Goal: Information Seeking & Learning: Check status

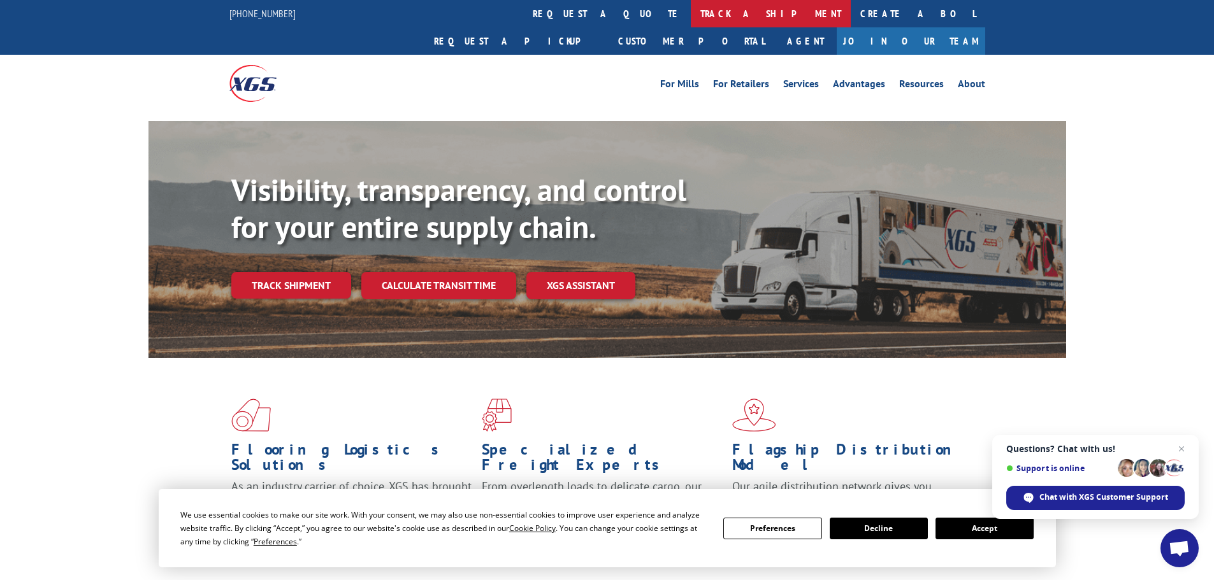
click at [691, 14] on link "track a shipment" at bounding box center [771, 13] width 160 height 27
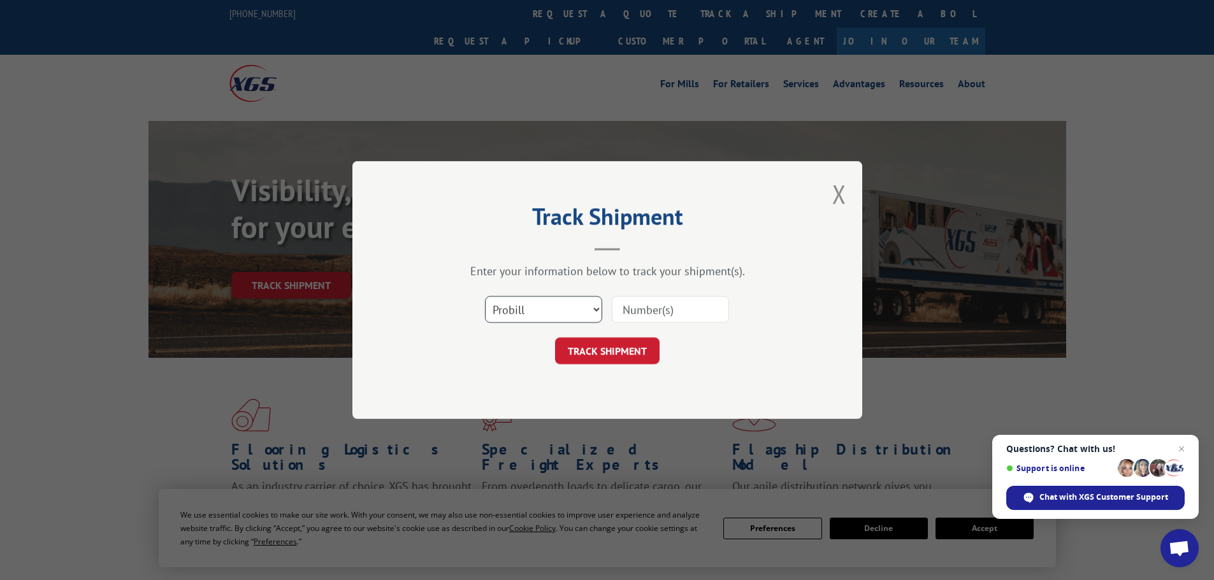
click at [592, 303] on select "Select category... Probill BOL PO" at bounding box center [543, 309] width 117 height 27
select select "po"
click at [485, 296] on select "Select category... Probill BOL PO" at bounding box center [543, 309] width 117 height 27
paste input "23518065"
type input "23518065"
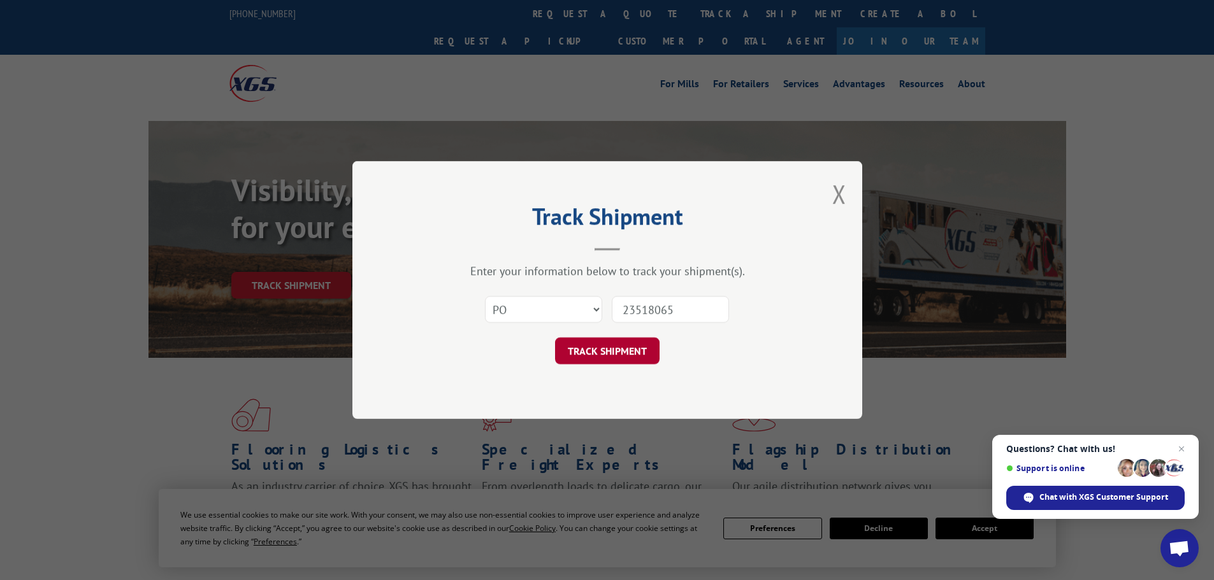
click at [596, 346] on button "TRACK SHIPMENT" at bounding box center [607, 351] width 104 height 27
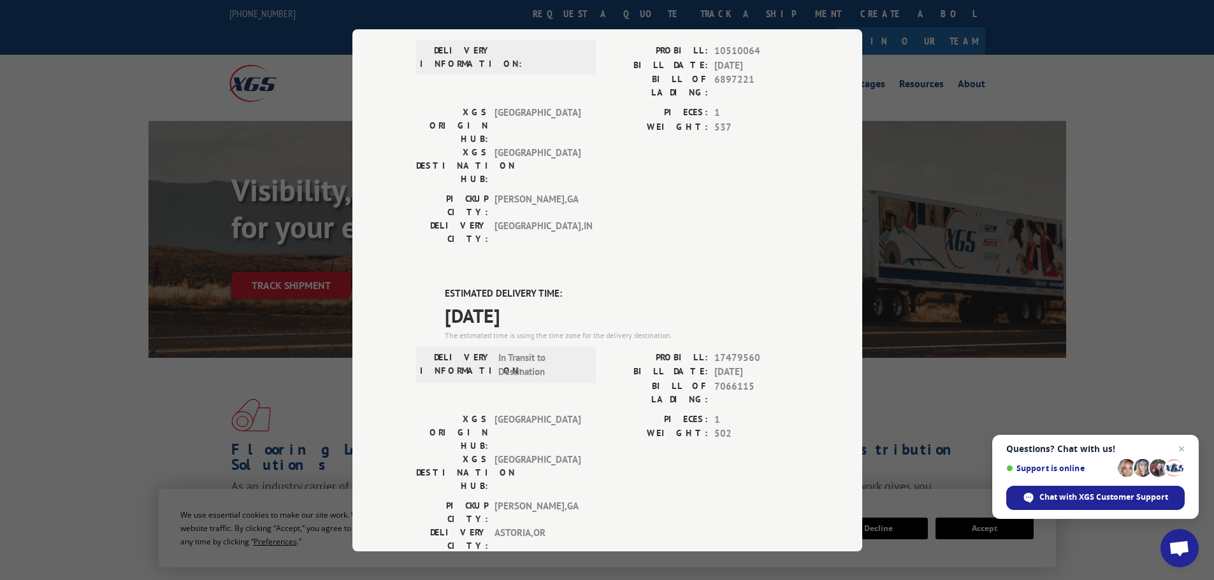
scroll to position [127, 0]
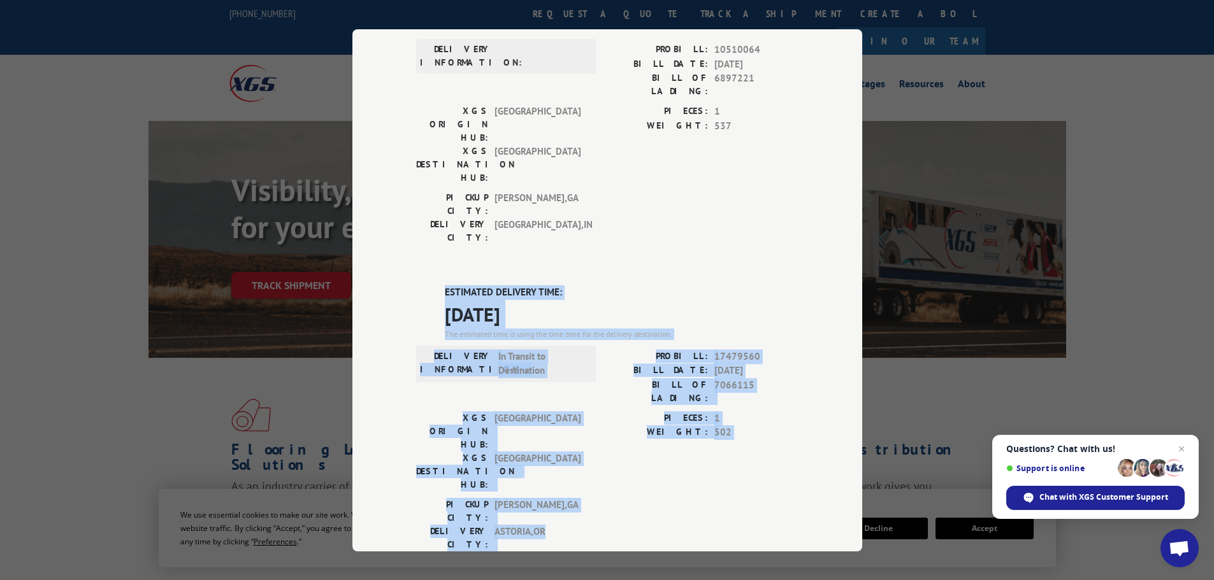
drag, startPoint x: 421, startPoint y: 217, endPoint x: 751, endPoint y: 389, distance: 372.5
click at [751, 389] on div "ESTIMATED DELIVERY TIME: [DATE] The estimated time is using the time zone for t…" at bounding box center [607, 514] width 382 height 458
copy div "ESTIMATED DELIVERY TIME: [DATE] The estimated time is using the time zone for t…"
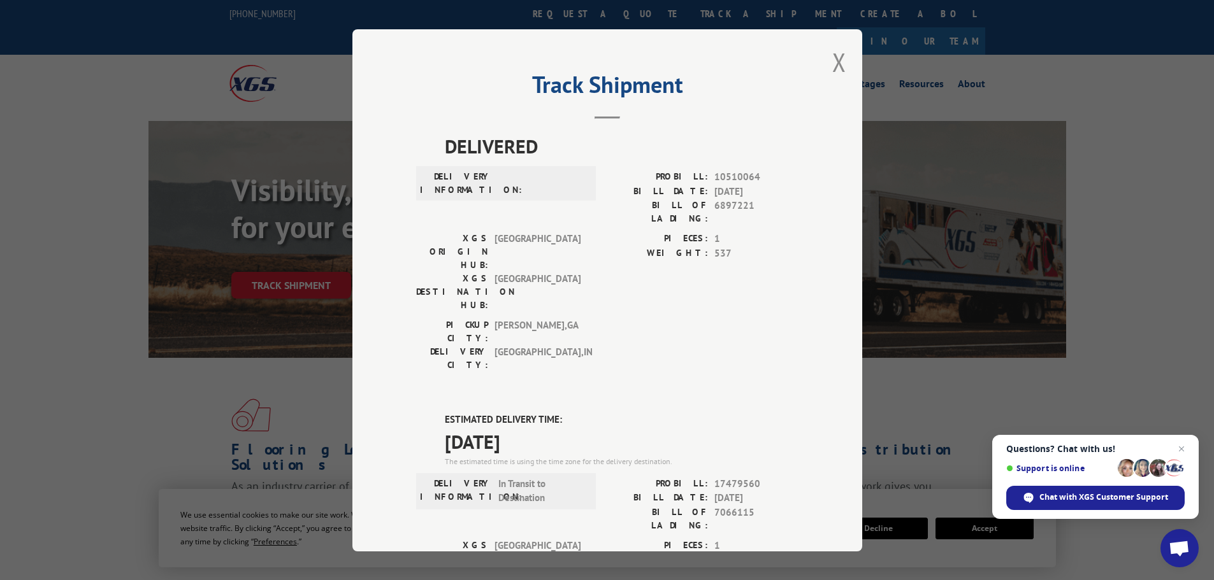
click at [825, 57] on div "Track Shipment DELIVERED DELIVERY INFORMATION: PROBILL: 10510064 BILL DATE: [DA…" at bounding box center [607, 290] width 510 height 522
click at [832, 66] on button "Close modal" at bounding box center [839, 62] width 14 height 34
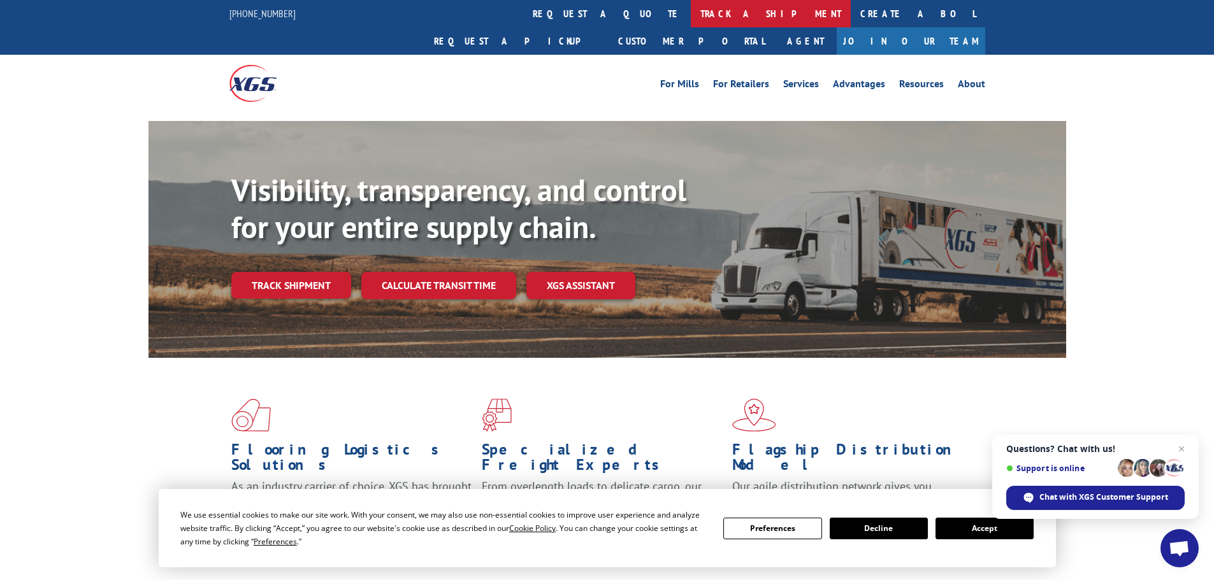
click at [691, 19] on link "track a shipment" at bounding box center [771, 13] width 160 height 27
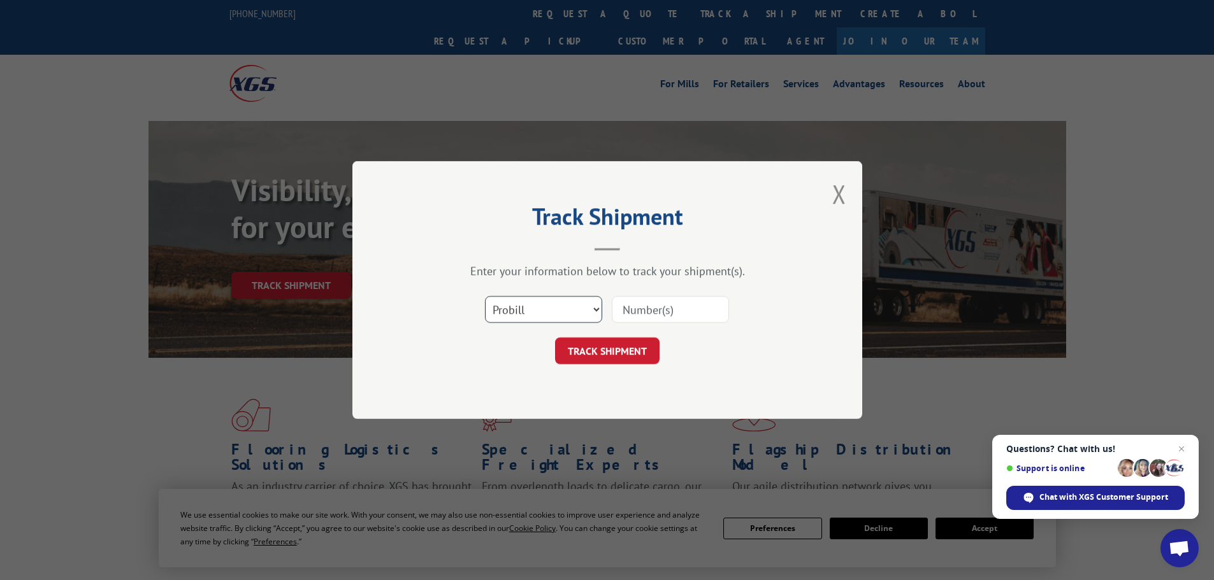
click at [589, 310] on select "Select category... Probill BOL PO" at bounding box center [543, 309] width 117 height 27
select select "po"
click at [485, 296] on select "Select category... Probill BOL PO" at bounding box center [543, 309] width 117 height 27
paste input "23518067"
type input "23518067"
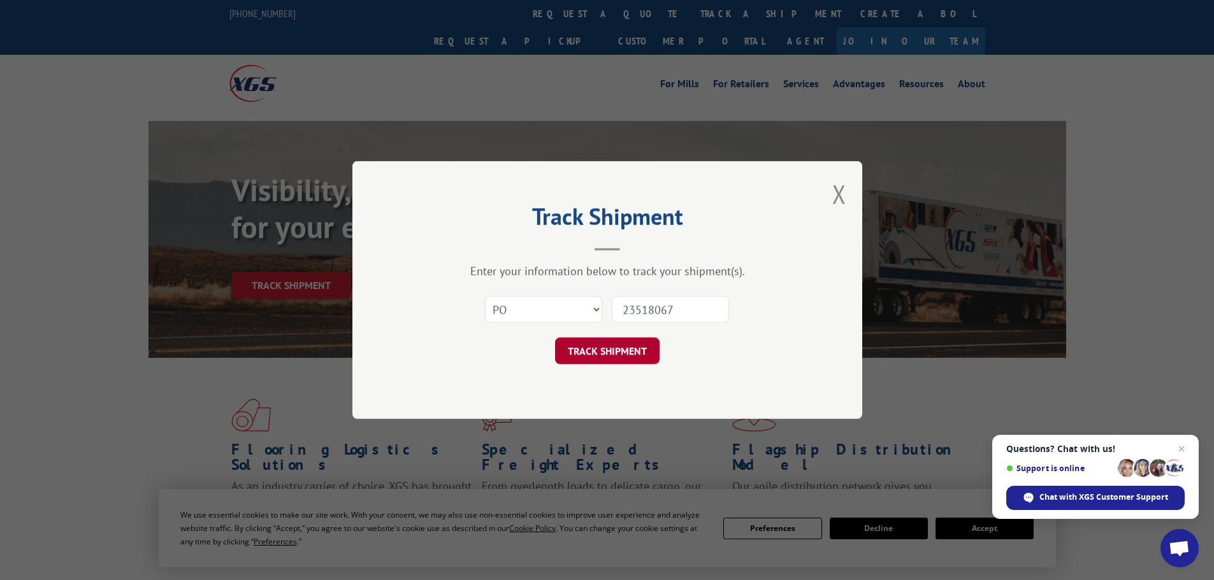
click at [623, 348] on button "TRACK SHIPMENT" at bounding box center [607, 351] width 104 height 27
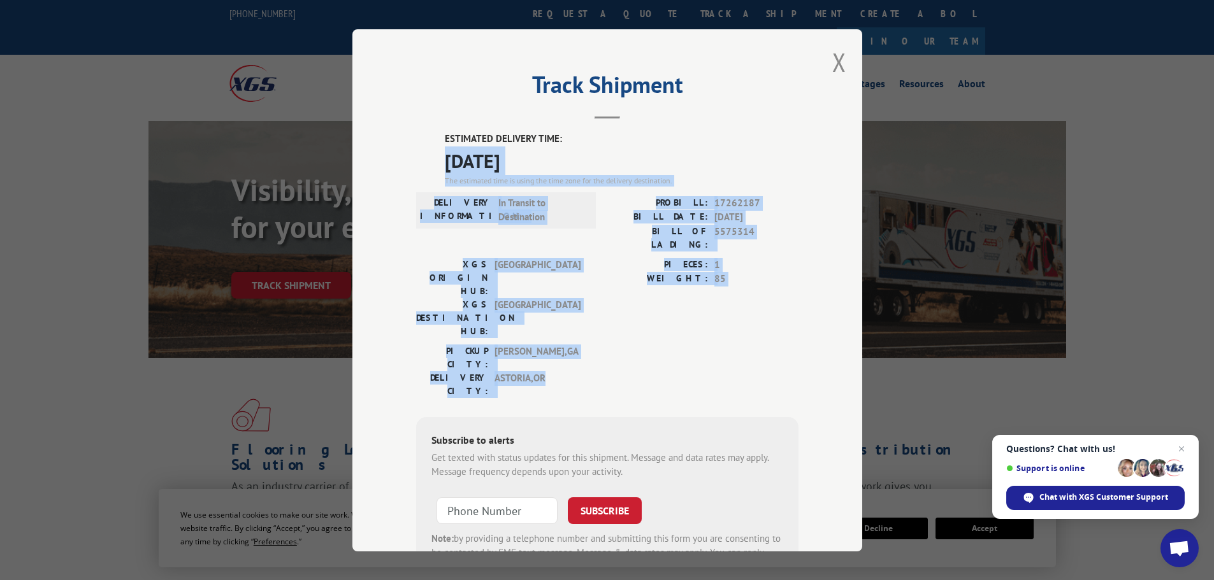
drag, startPoint x: 436, startPoint y: 159, endPoint x: 712, endPoint y: 312, distance: 315.7
click at [712, 312] on div "ESTIMATED DELIVERY TIME: [DATE] The estimated time is using the time zone for t…" at bounding box center [607, 361] width 382 height 458
copy div "[DATE] The estimated time is using the time zone for the delivery destination. …"
click at [838, 64] on button "Close modal" at bounding box center [839, 62] width 14 height 34
